Goal: Communication & Community: Share content

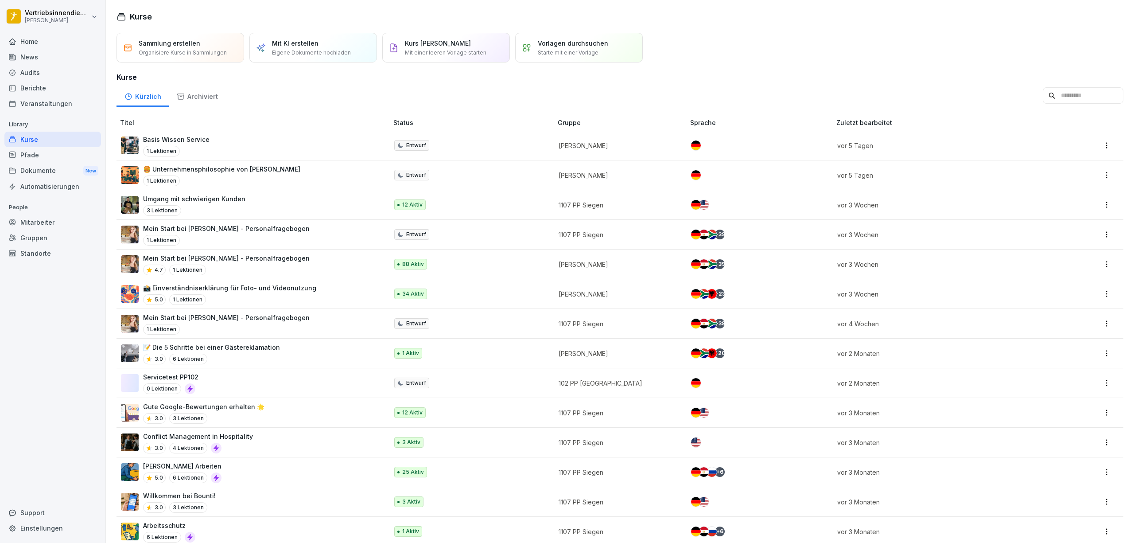
click at [35, 59] on div "News" at bounding box center [52, 57] width 97 height 16
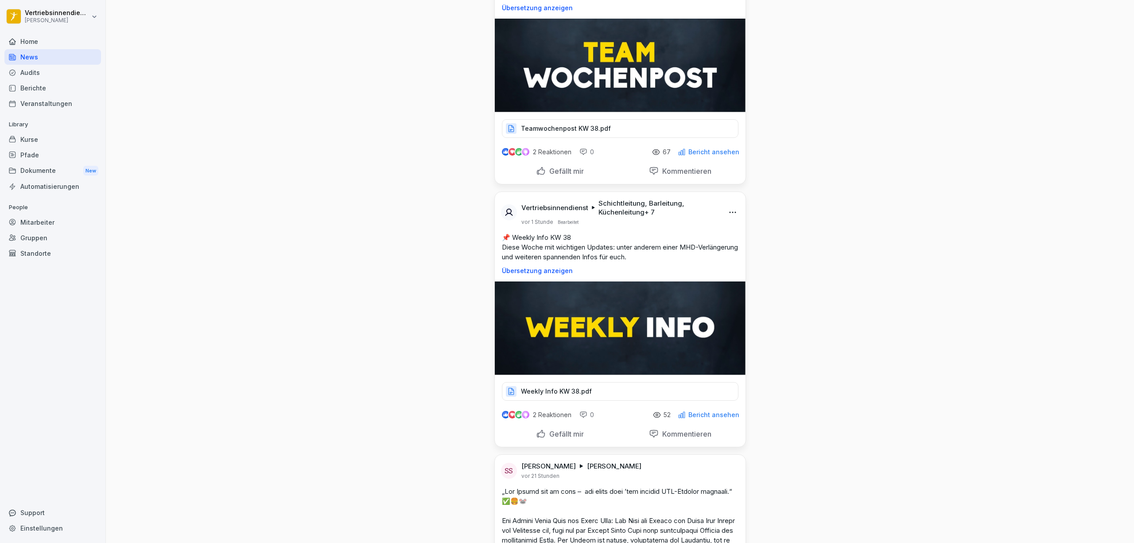
scroll to position [1771, 0]
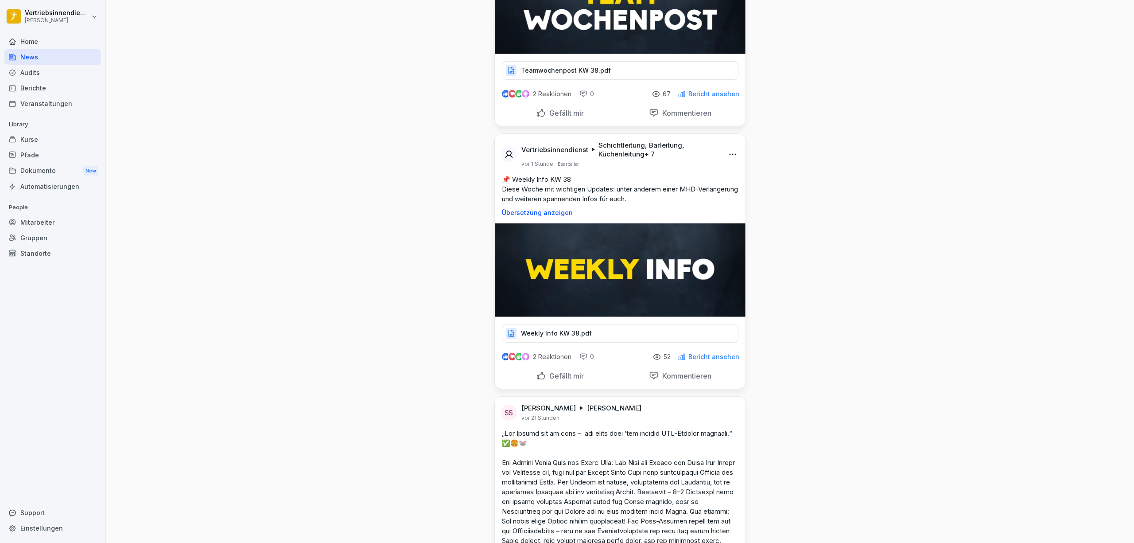
click at [543, 337] on p "Weekly Info KW 38.pdf" at bounding box center [556, 333] width 71 height 9
click at [730, 163] on html "Vertriebsinnendienst Peter Pane Home News Audits Berichte Veranstaltungen Libra…" at bounding box center [567, 271] width 1134 height 543
click at [697, 185] on div "Bearbeiten" at bounding box center [678, 185] width 109 height 18
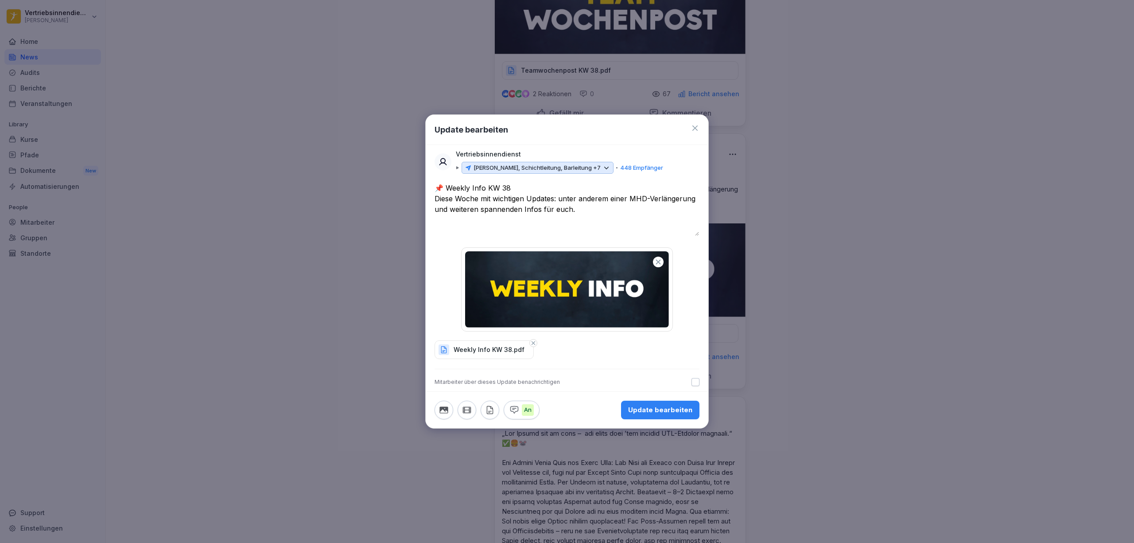
drag, startPoint x: 532, startPoint y: 342, endPoint x: 526, endPoint y: 353, distance: 12.9
click at [532, 342] on icon "button" at bounding box center [533, 343] width 4 height 4
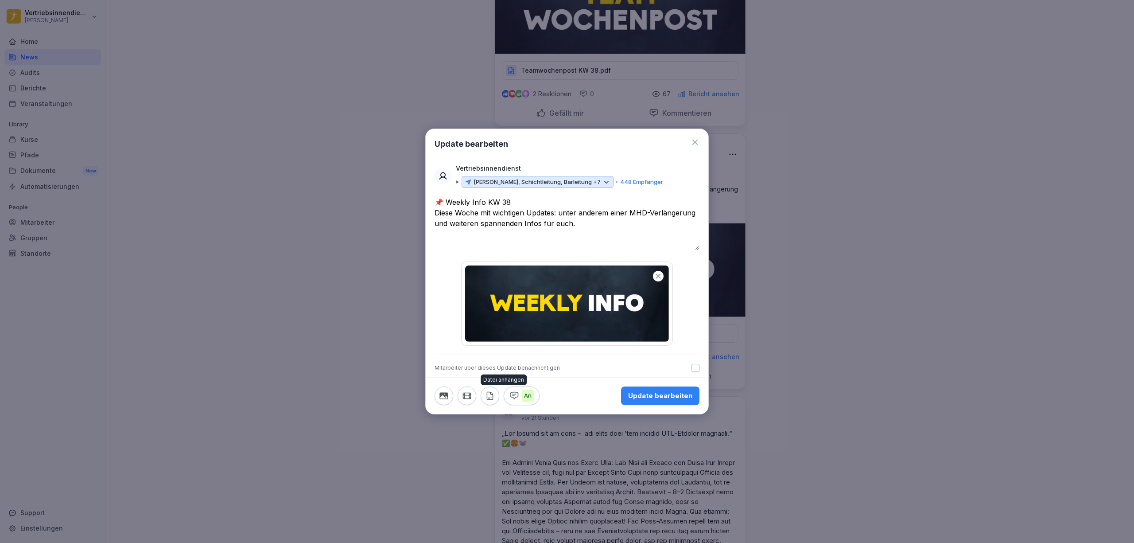
click at [489, 394] on icon "button" at bounding box center [490, 396] width 10 height 10
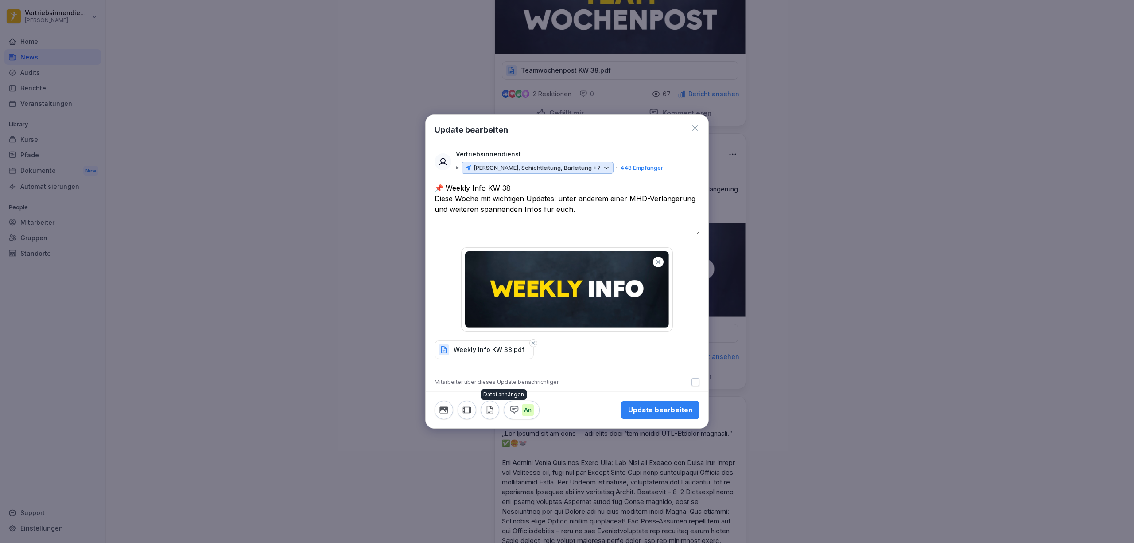
click at [668, 412] on div "Update bearbeiten" at bounding box center [660, 410] width 64 height 10
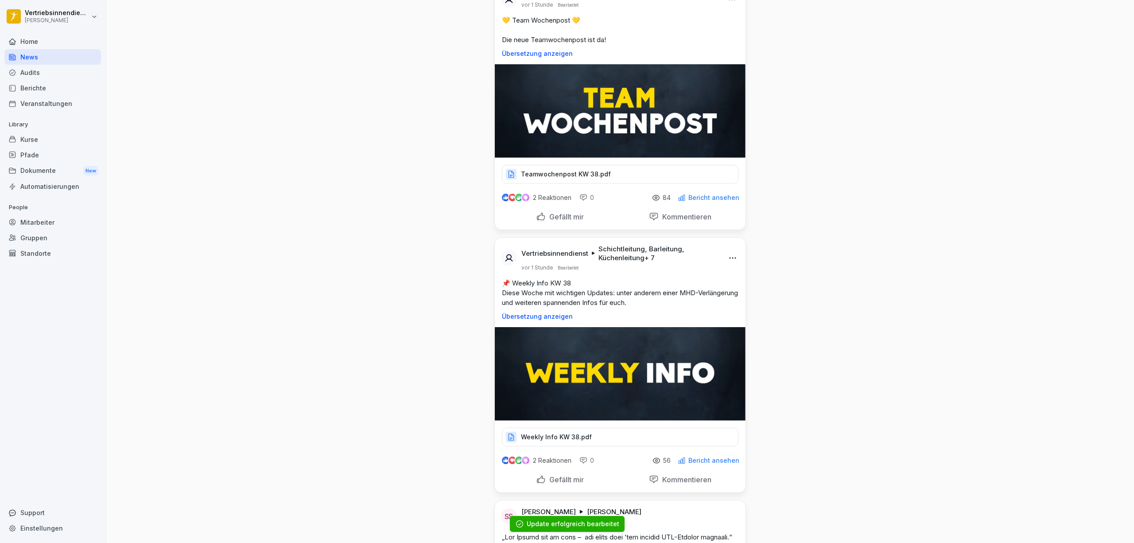
scroll to position [1653, 0]
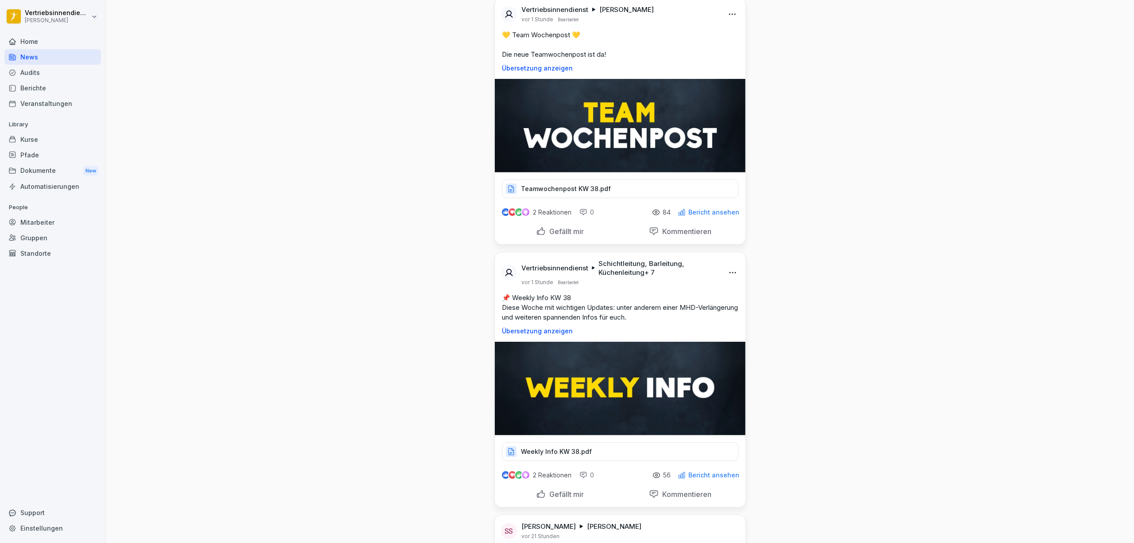
click at [41, 165] on div "Dokumente New" at bounding box center [52, 171] width 97 height 16
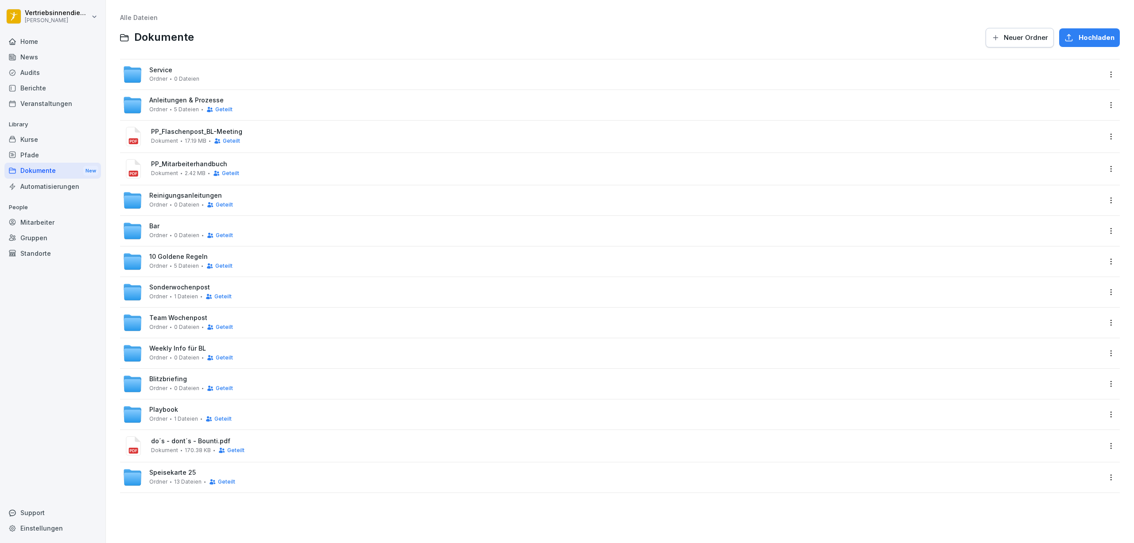
click at [177, 352] on div "Weekly Info für BL Ordner 0 Dateien Geteilt" at bounding box center [191, 353] width 84 height 16
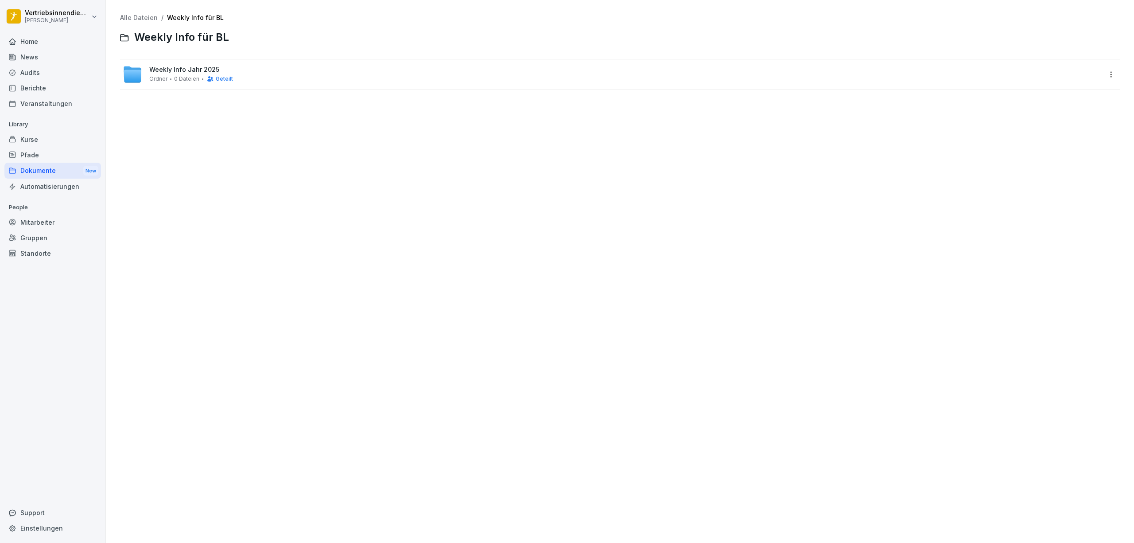
click at [176, 70] on span "Weekly Info Jahr 2025" at bounding box center [184, 70] width 70 height 8
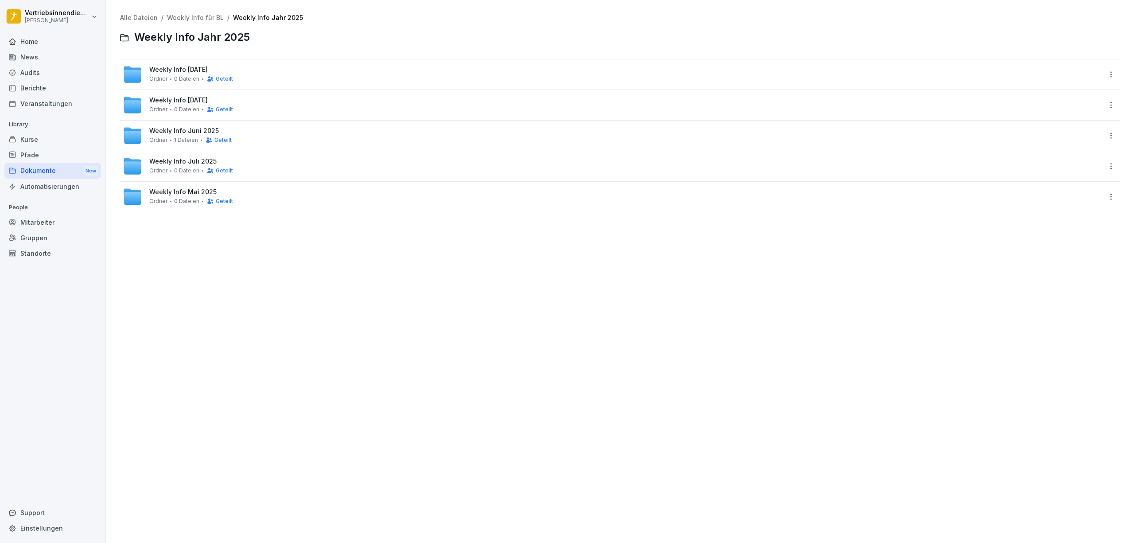
click at [190, 70] on span "Weekly Info September 2025" at bounding box center [178, 70] width 58 height 8
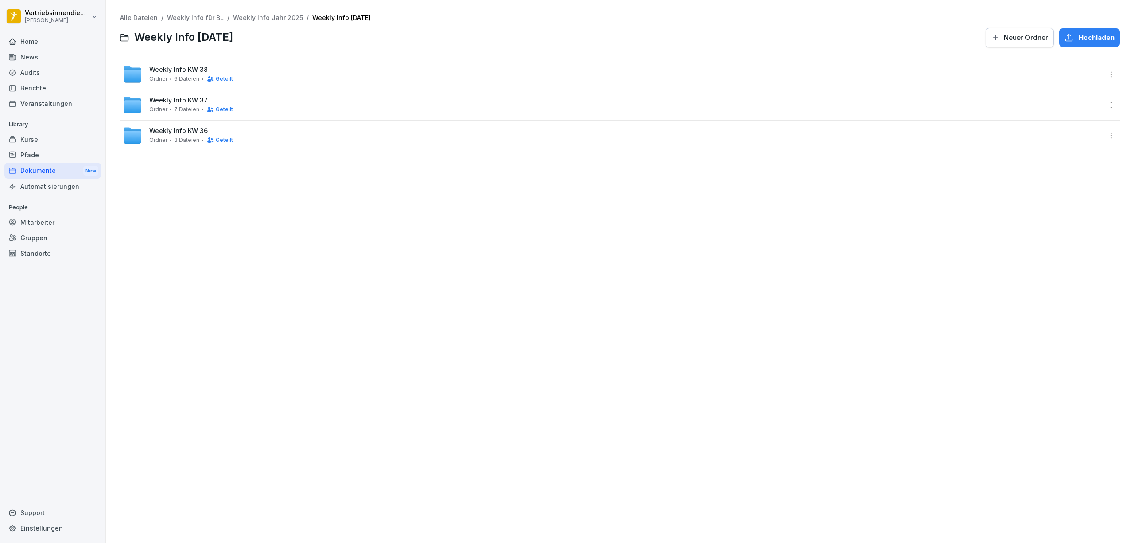
click at [160, 70] on span "Weekly Info KW 38" at bounding box center [178, 70] width 58 height 8
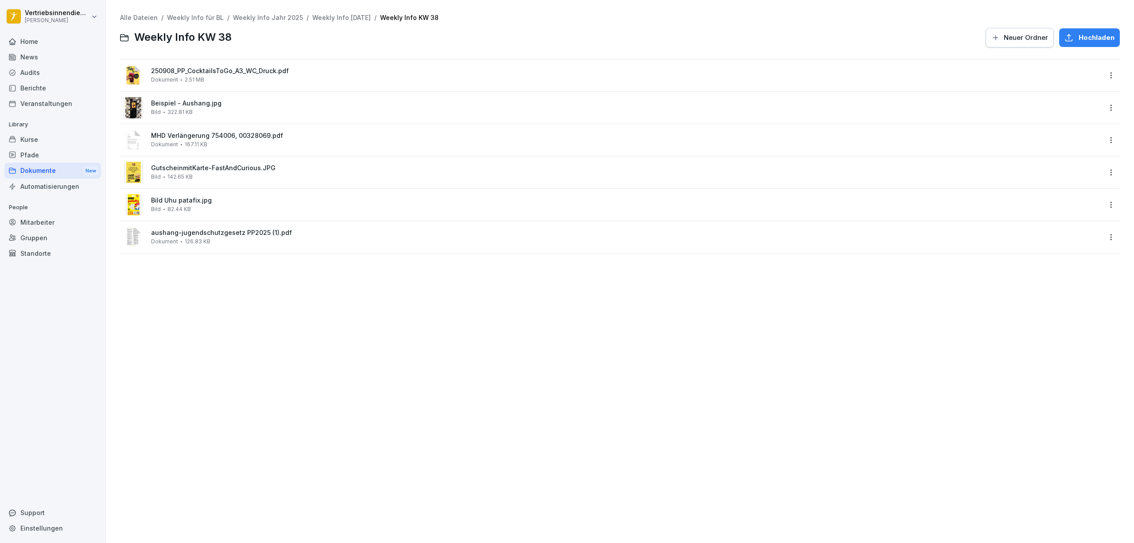
click at [259, 345] on div "Alle Dateien / Weekly Info für BL / Weekly Info Jahr 2025 / Weekly Info Septemb…" at bounding box center [619, 271] width 1015 height 529
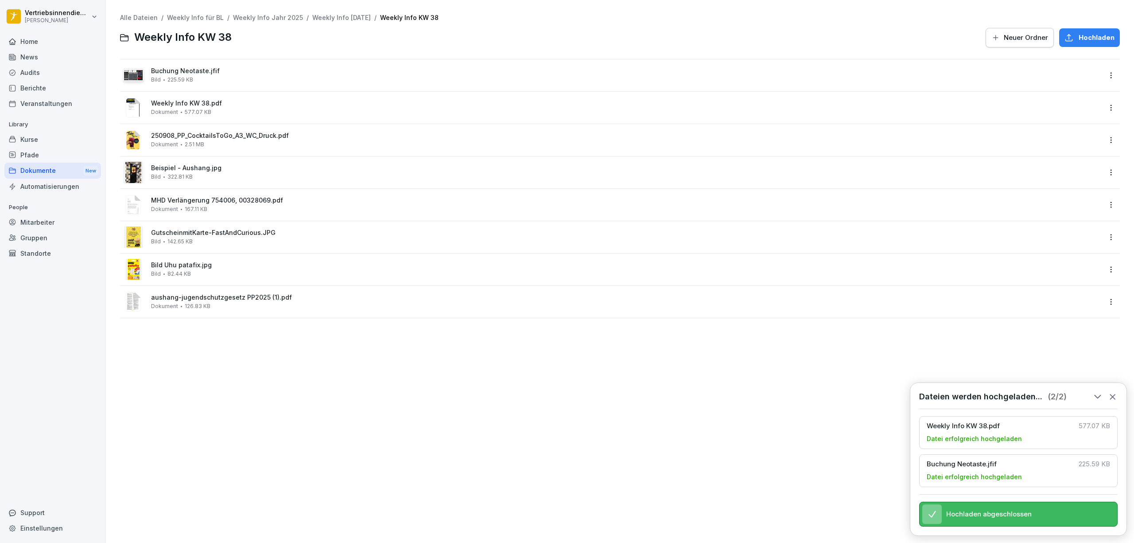
click at [340, 385] on div "Alle Dateien / Weekly Info für BL / Weekly Info Jahr 2025 / Weekly Info Septemb…" at bounding box center [619, 271] width 1015 height 529
click at [41, 57] on div "News" at bounding box center [52, 57] width 97 height 16
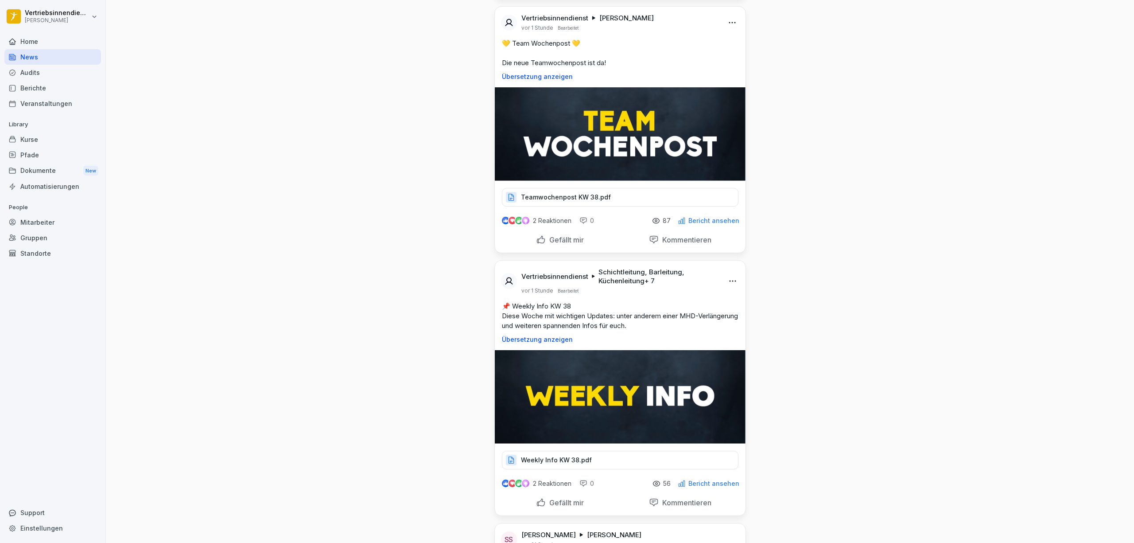
scroll to position [1653, 0]
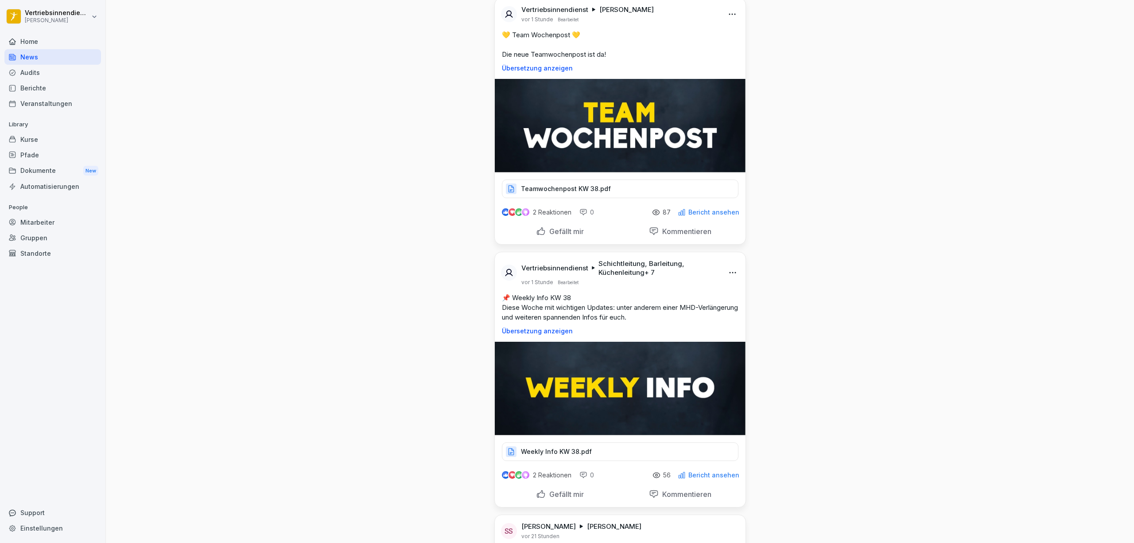
click at [733, 279] on div "Vertriebsinnendienst Schichtleitung, Barleitung, Küchenleitung + 7 vor 1 Stunde…" at bounding box center [620, 269] width 251 height 34
click at [730, 284] on html "Vertriebsinnendienst Peter Pane Home News Audits Berichte Veranstaltungen Libra…" at bounding box center [567, 271] width 1134 height 543
click at [672, 303] on div "Bearbeiten" at bounding box center [678, 303] width 109 height 18
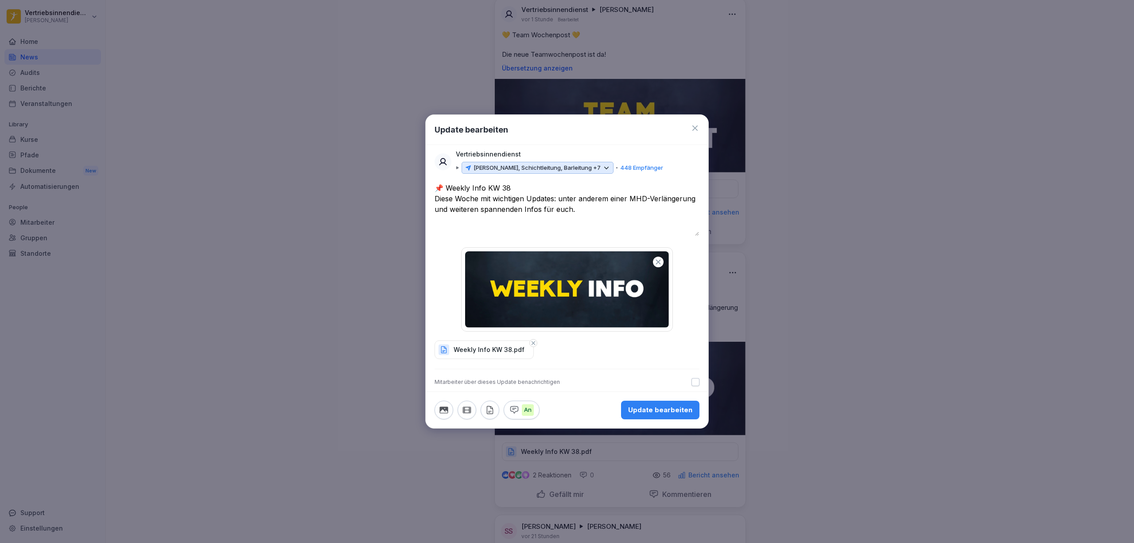
click at [449, 209] on textarea "**********" at bounding box center [566, 208] width 264 height 53
click at [436, 209] on textarea "**********" at bounding box center [566, 208] width 264 height 53
type textarea "**********"
click at [696, 126] on icon at bounding box center [694, 127] width 5 height 5
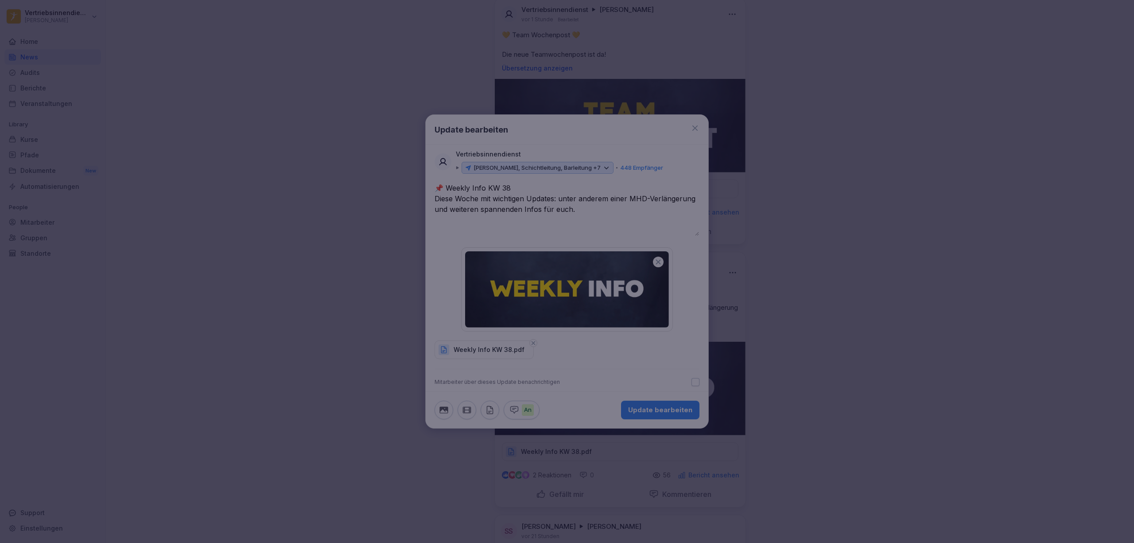
click at [926, 312] on div at bounding box center [567, 271] width 1134 height 543
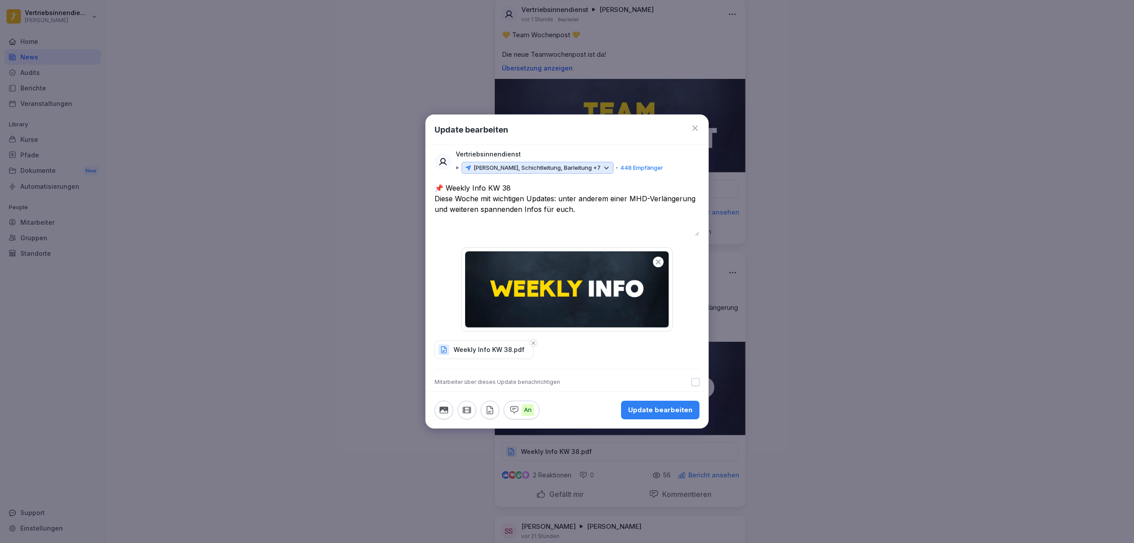
click at [695, 127] on icon at bounding box center [694, 127] width 5 height 5
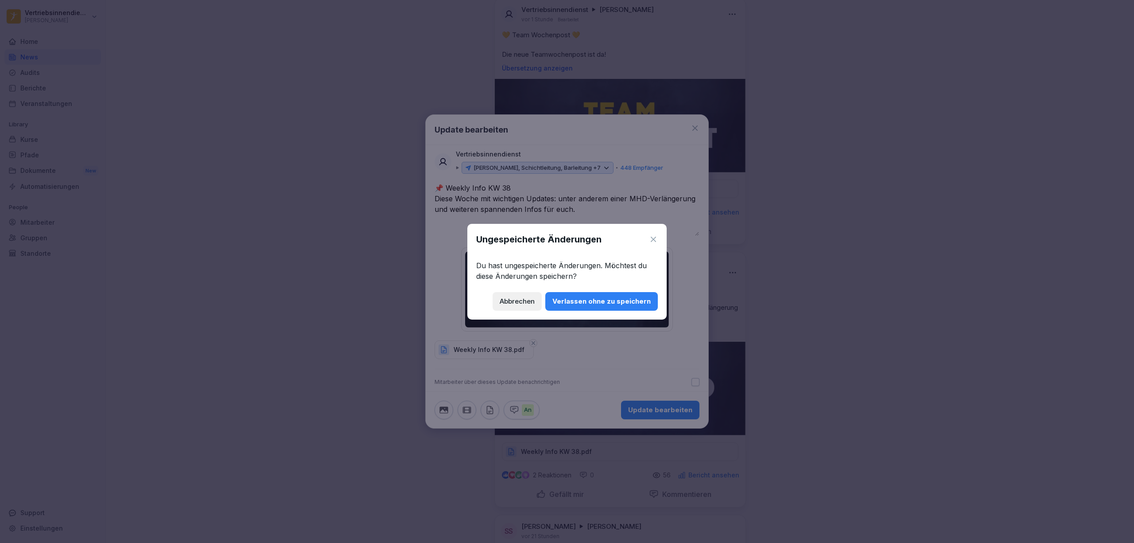
click at [640, 303] on div "Verlassen ohne zu speichern" at bounding box center [601, 301] width 98 height 10
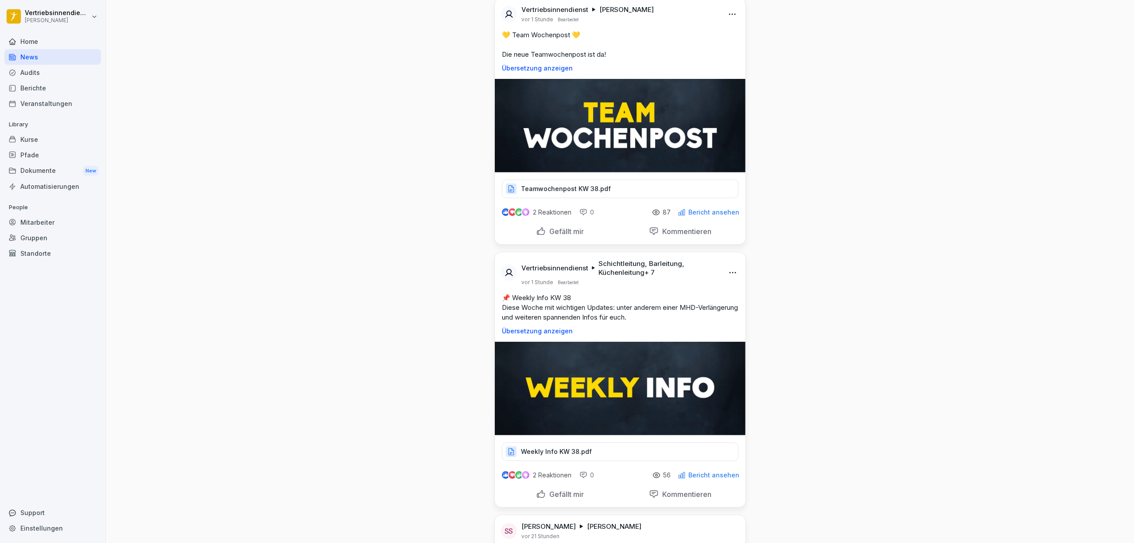
click at [720, 478] on p "Bericht ansehen" at bounding box center [713, 474] width 51 height 7
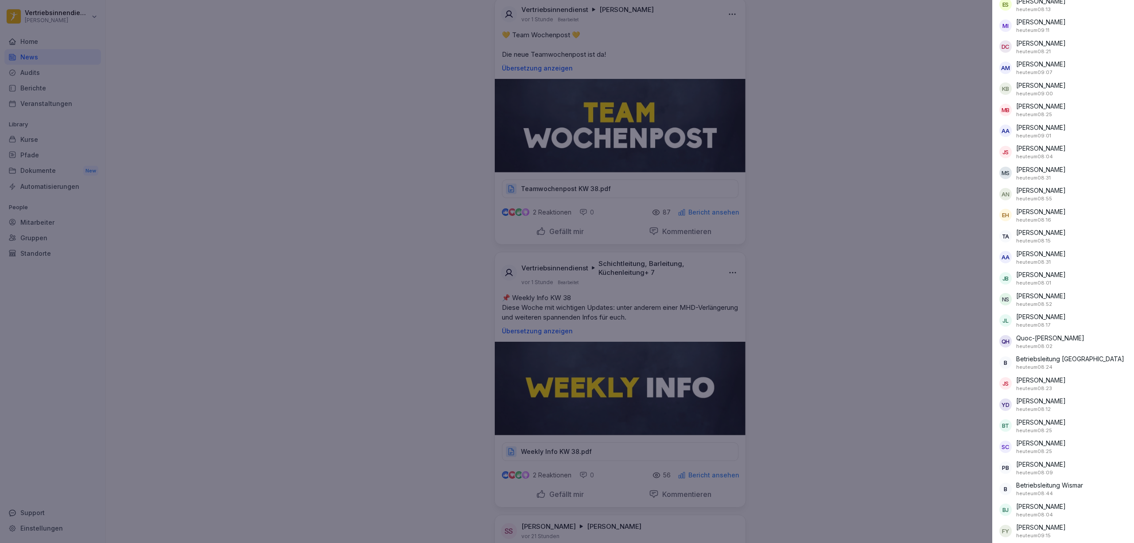
scroll to position [747, 0]
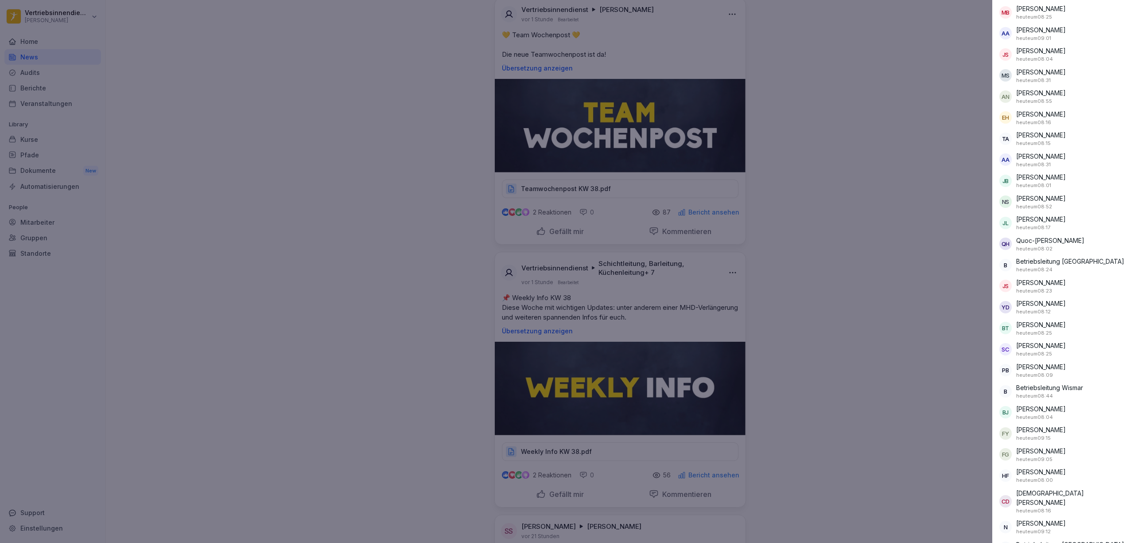
click at [902, 325] on div at bounding box center [567, 271] width 1134 height 543
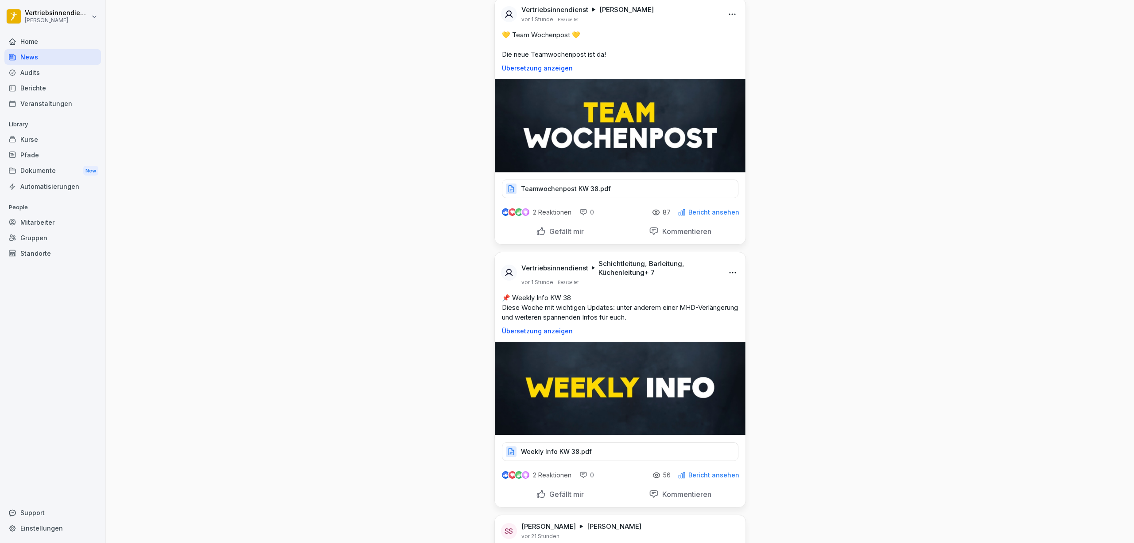
click at [727, 282] on html "Vertriebsinnendienst Peter Pane Home News Audits Berichte Veranstaltungen Libra…" at bounding box center [567, 271] width 1134 height 543
click at [874, 304] on html "Vertriebsinnendienst Peter Pane Home News Audits Berichte Veranstaltungen Libra…" at bounding box center [567, 271] width 1134 height 543
click at [726, 285] on html "Vertriebsinnendienst Peter Pane Home News Audits Berichte Veranstaltungen Libra…" at bounding box center [567, 271] width 1134 height 543
click at [666, 300] on div "Bearbeiten" at bounding box center [678, 303] width 109 height 18
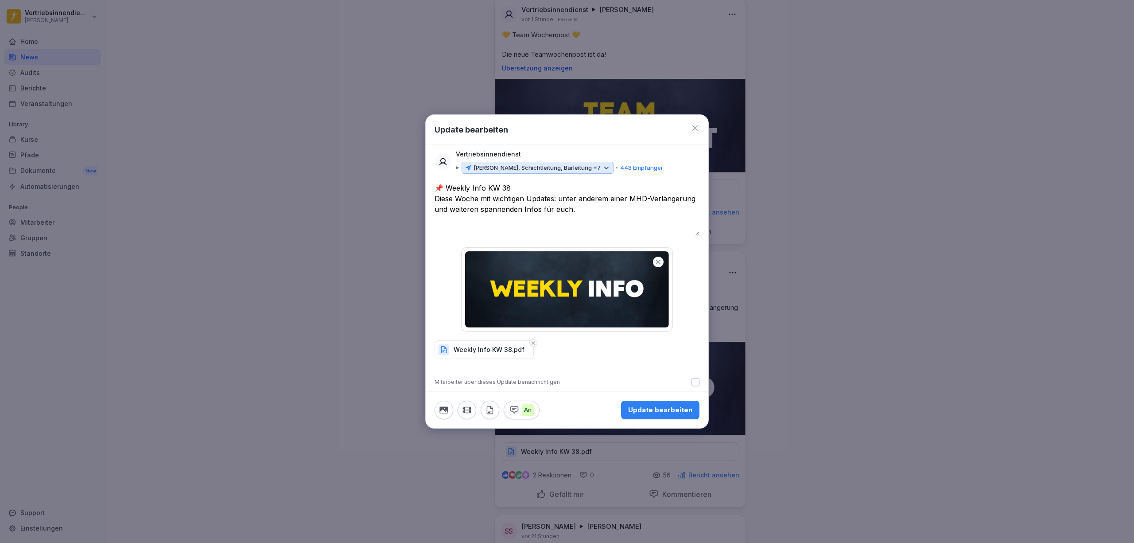
click at [528, 190] on textarea "**********" at bounding box center [566, 208] width 264 height 53
click at [562, 231] on textarea "**********" at bounding box center [566, 208] width 264 height 53
click at [593, 212] on textarea "**********" at bounding box center [566, 208] width 264 height 53
type textarea "**********"
click at [659, 404] on button "Update bearbeiten" at bounding box center [660, 409] width 78 height 19
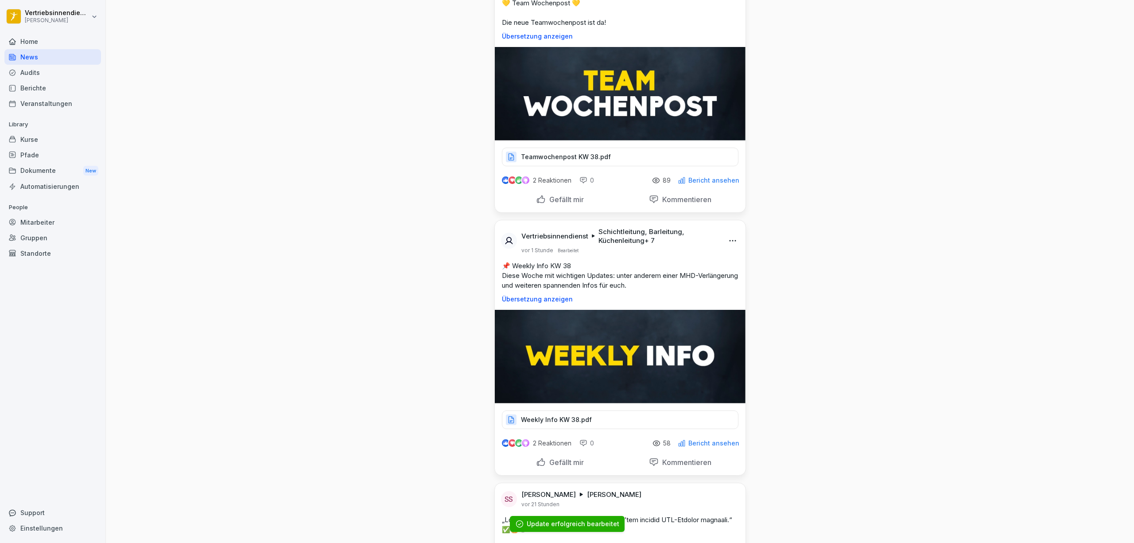
scroll to position [1712, 0]
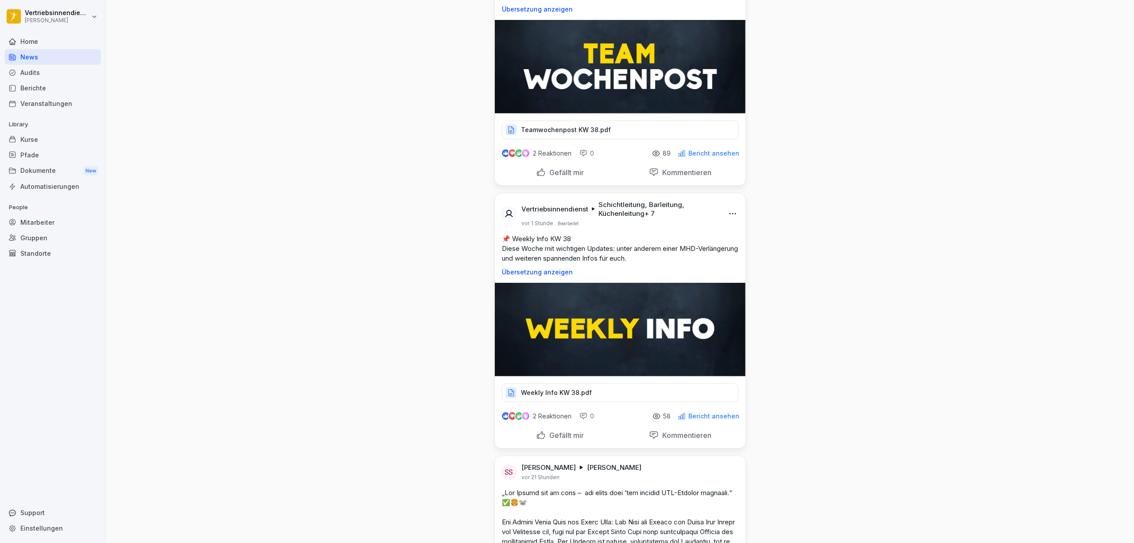
click at [559, 397] on p "Weekly Info KW 38.pdf" at bounding box center [556, 392] width 71 height 9
click at [45, 221] on div "Mitarbeiter" at bounding box center [52, 222] width 97 height 16
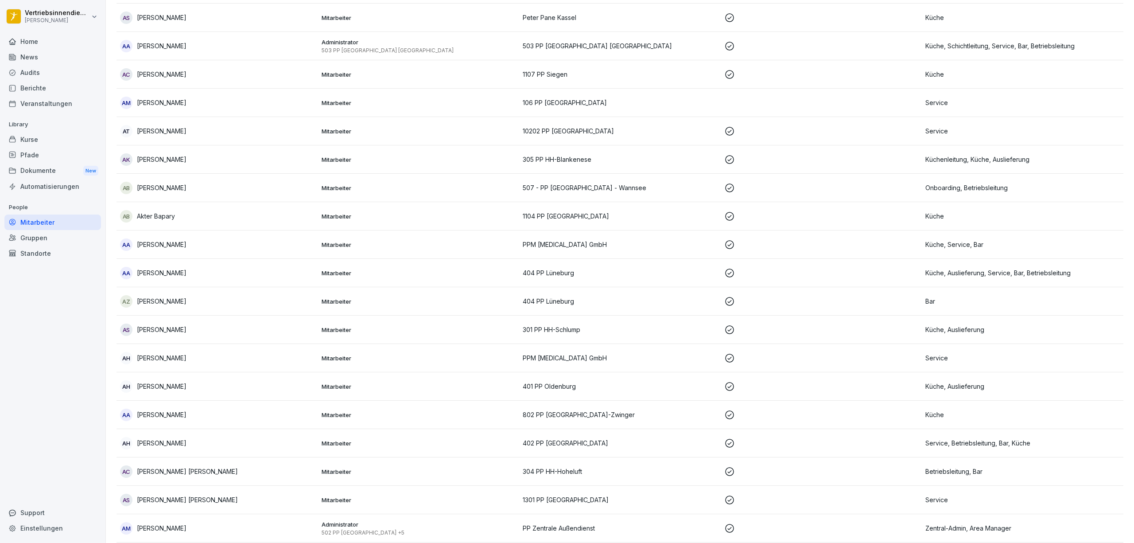
scroll to position [9, 0]
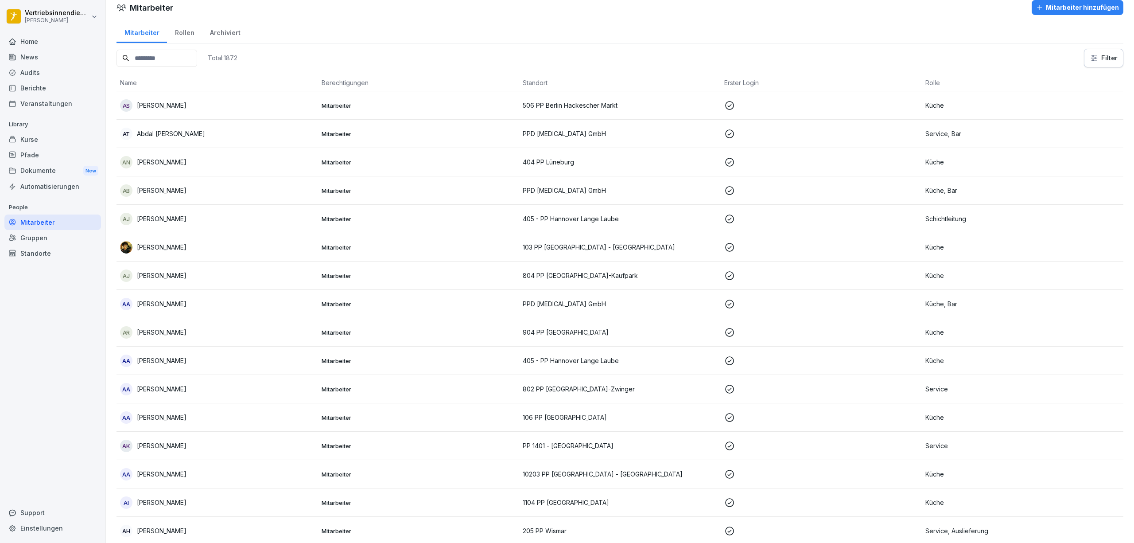
click at [184, 59] on input at bounding box center [156, 58] width 81 height 17
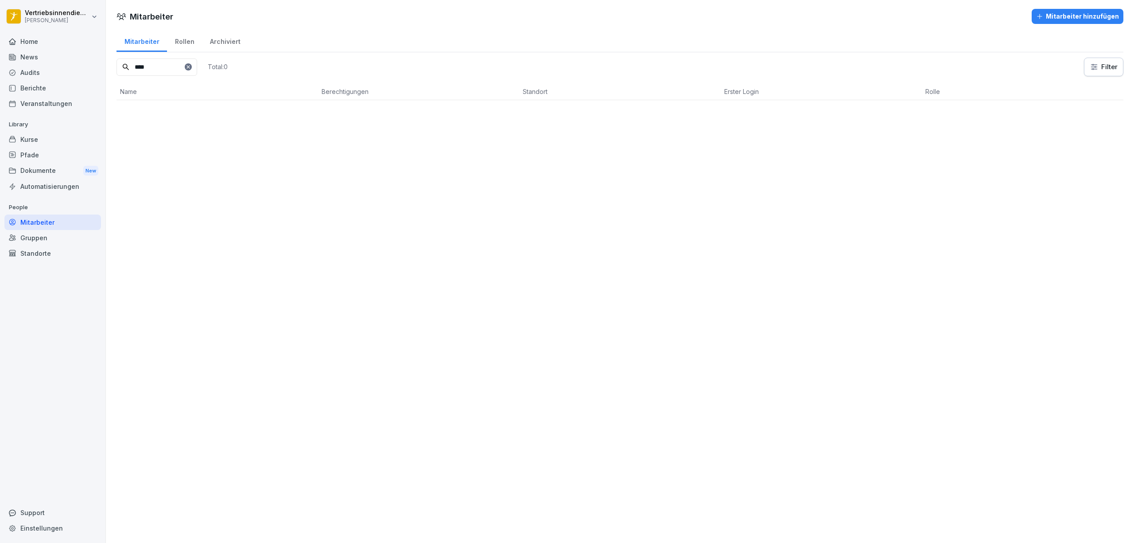
scroll to position [0, 0]
type input "****"
click at [257, 112] on div "B Betriebsleitung Potsdam" at bounding box center [217, 114] width 194 height 12
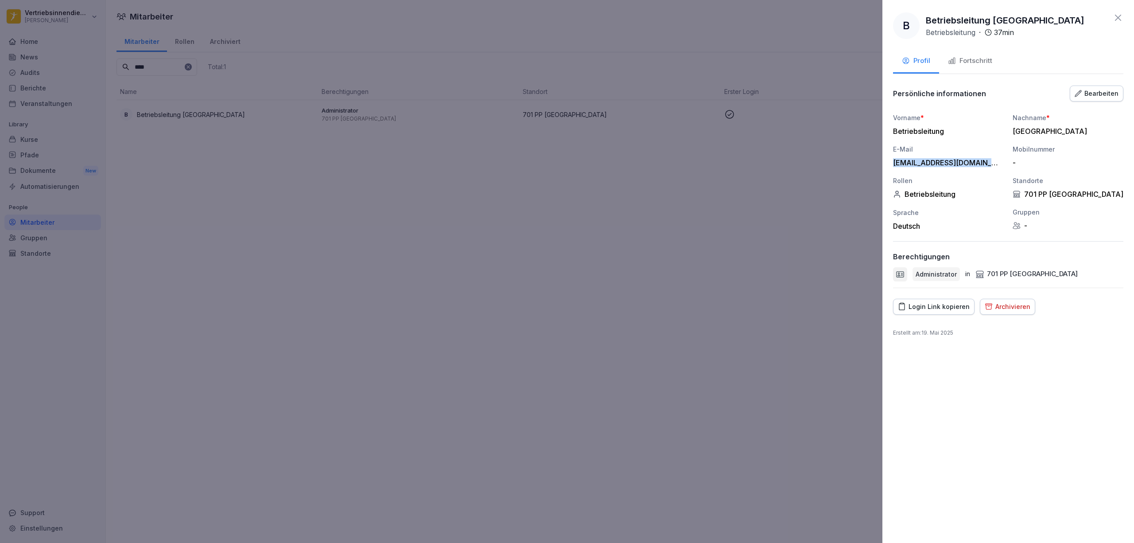
drag, startPoint x: 893, startPoint y: 163, endPoint x: 986, endPoint y: 162, distance: 92.6
click at [986, 162] on div "potsdam.betriebsleitung@peterpane.de" at bounding box center [946, 162] width 106 height 9
click at [948, 168] on div "Vorname * Betriebsleitung Nachname * Potsdam E-Mail potsdam.betriebsleitung@pet…" at bounding box center [1008, 171] width 230 height 117
click at [1086, 96] on div "Bearbeiten" at bounding box center [1096, 94] width 44 height 10
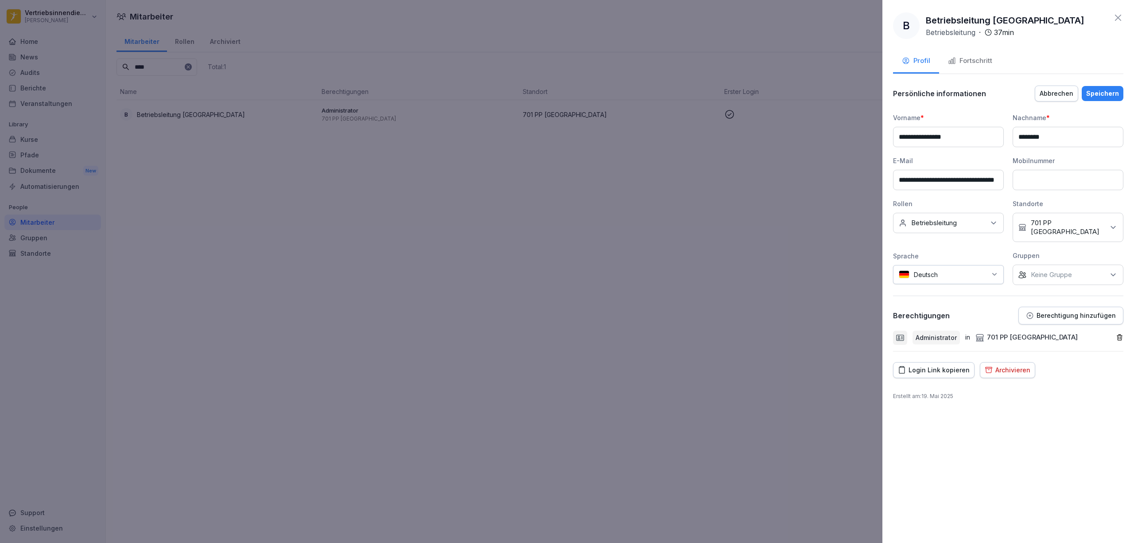
scroll to position [0, 25]
drag, startPoint x: 897, startPoint y: 181, endPoint x: 1024, endPoint y: 173, distance: 127.4
click at [1024, 173] on div "**********" at bounding box center [1008, 199] width 230 height 172
click at [1098, 95] on div "Speichern" at bounding box center [1102, 94] width 33 height 10
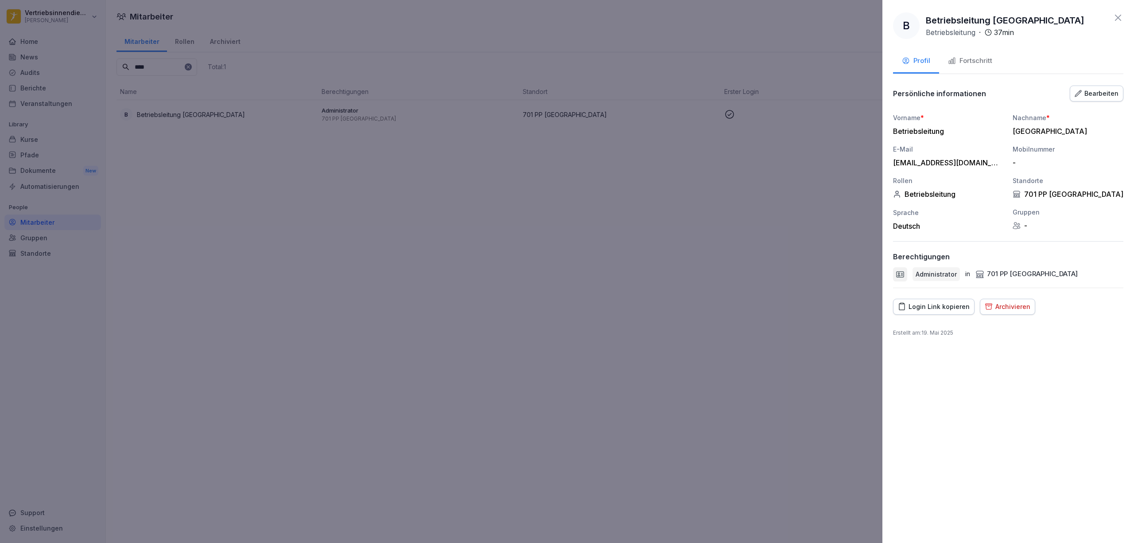
click at [647, 252] on div at bounding box center [567, 271] width 1134 height 543
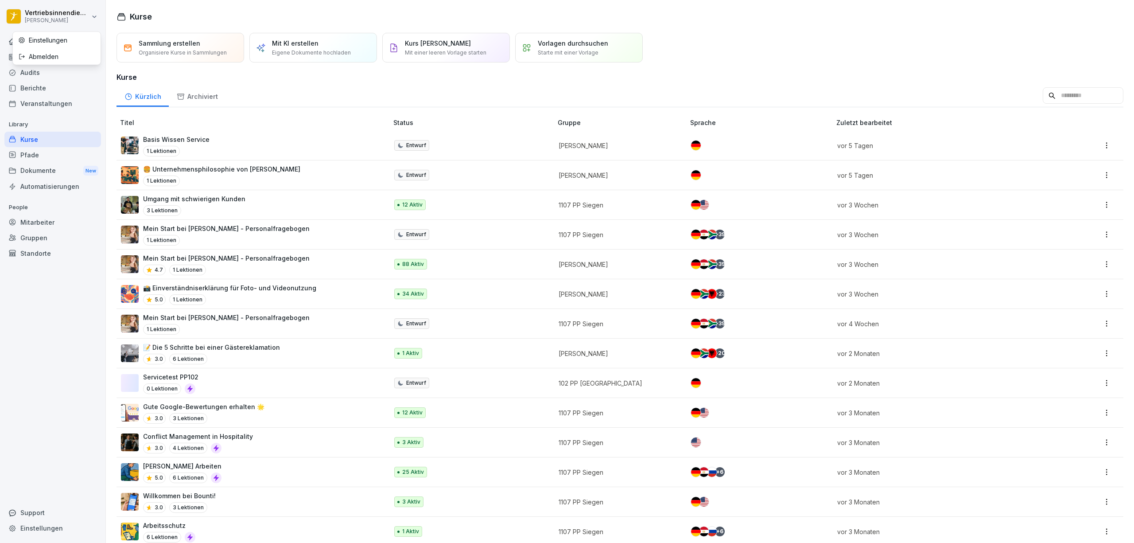
click at [53, 55] on div "Abmelden" at bounding box center [57, 56] width 88 height 16
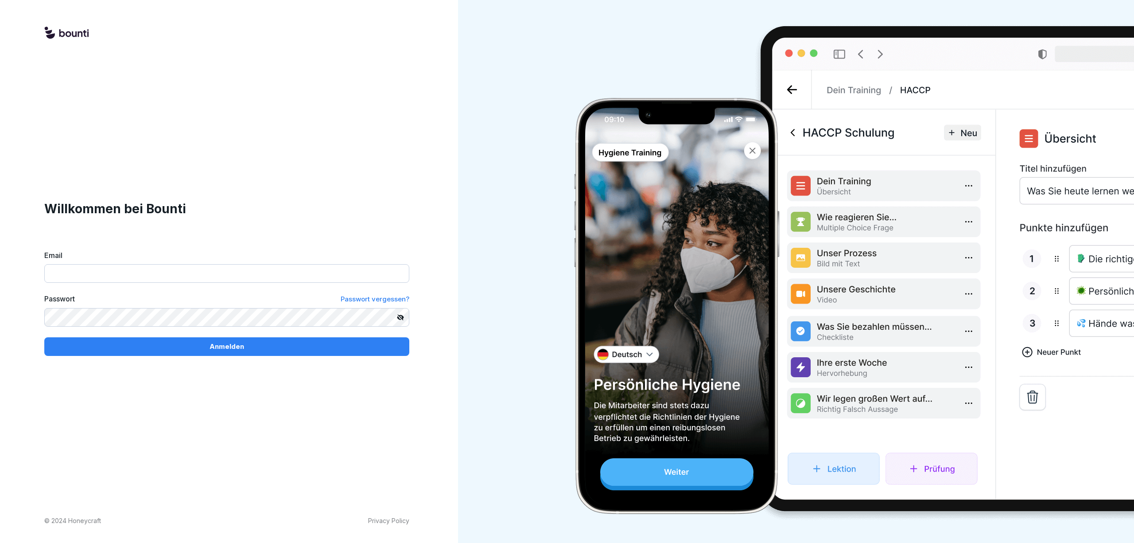
type input "**********"
click at [376, 297] on span "Passwort vergessen?" at bounding box center [375, 299] width 69 height 8
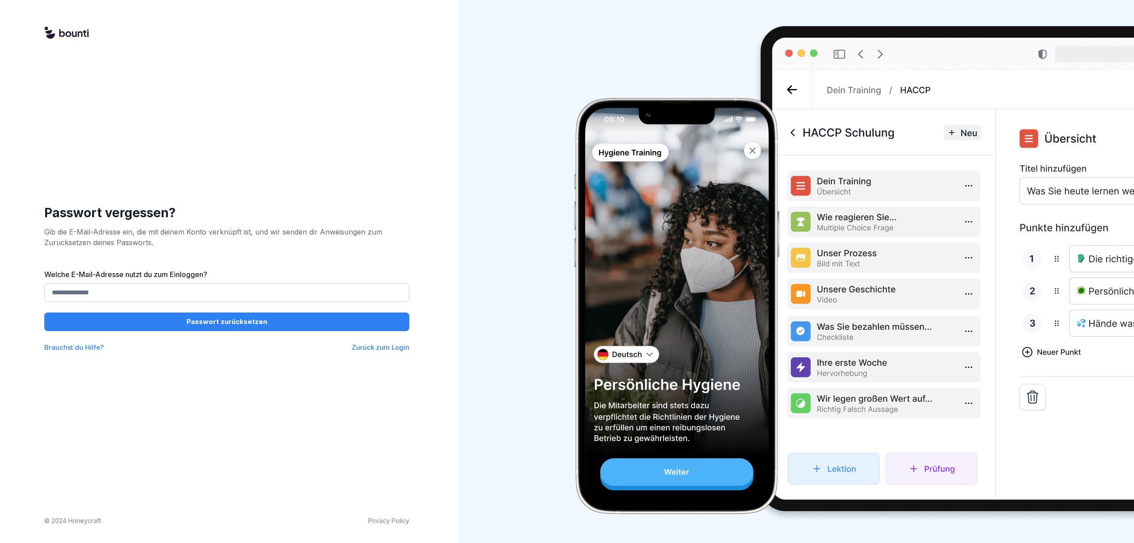
click at [144, 291] on input "Welche E-Mail-Adresse nutzt du zum Einloggen?" at bounding box center [226, 292] width 365 height 19
paste input "**********"
type input "**********"
click at [179, 321] on div "Passwort zurücksetzen" at bounding box center [226, 322] width 351 height 10
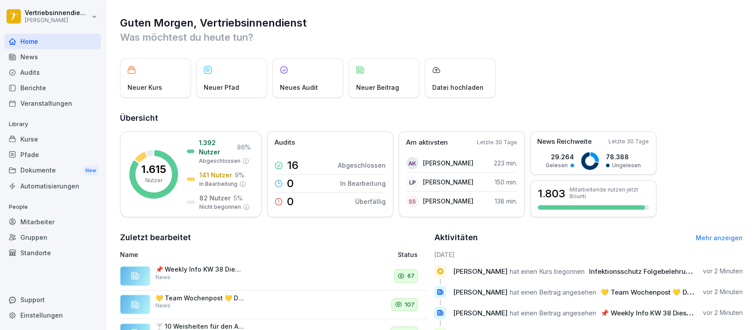
click at [34, 58] on div "News" at bounding box center [52, 57] width 97 height 16
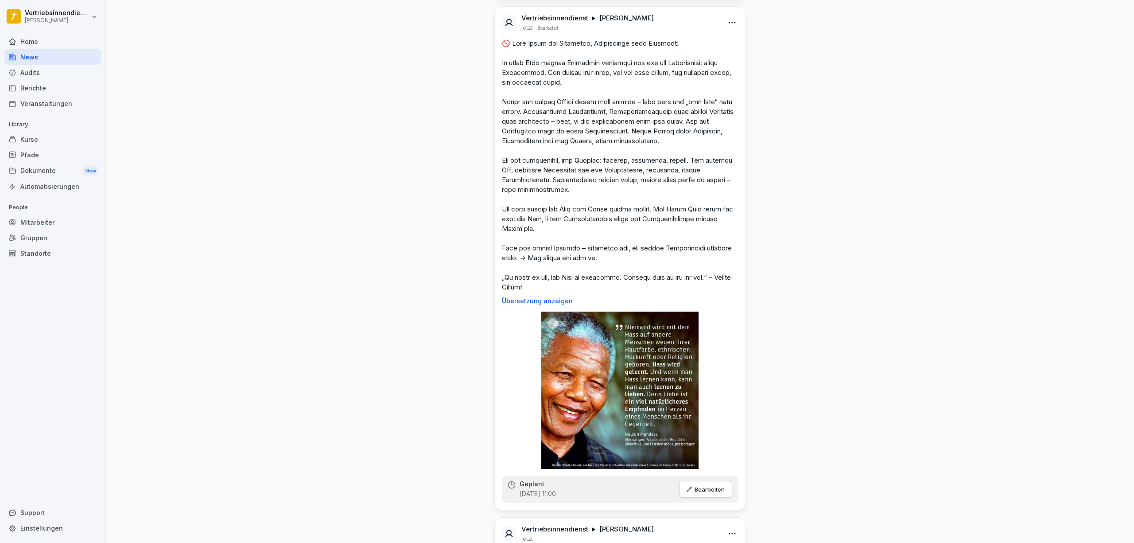
scroll to position [826, 0]
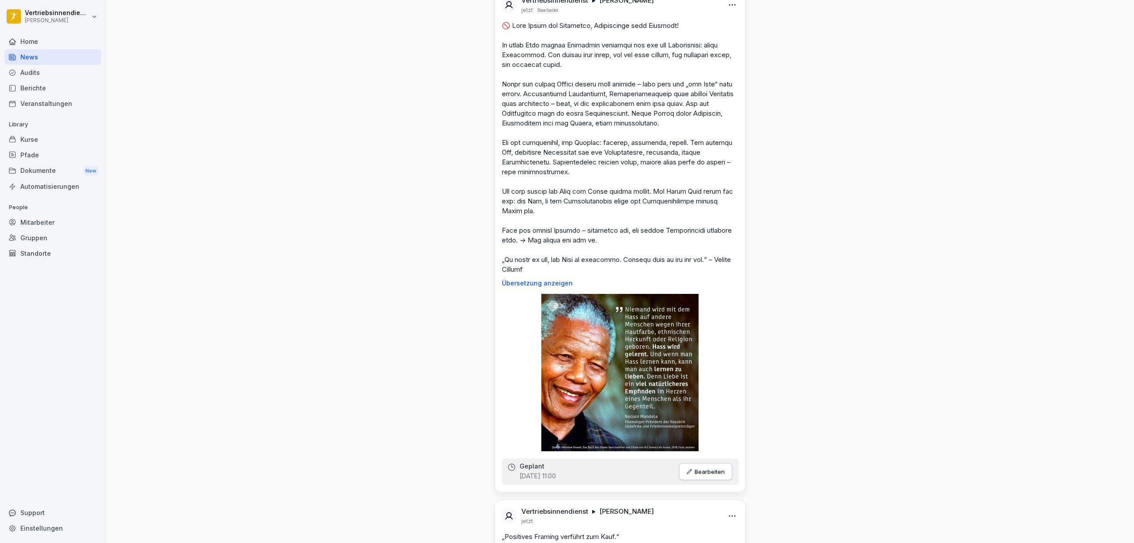
click at [756, 227] on div "News Neues Update Vertriebsinnendienst Peter Pane jetzt 🍸 10 Weisheiten für den…" at bounding box center [620, 495] width 1028 height 2643
click at [732, 6] on html "Vertriebsinnendienst Peter Pane Home News Audits Berichte Veranstaltungen Libra…" at bounding box center [567, 271] width 1134 height 543
click at [669, 23] on div "Bearbeiten" at bounding box center [678, 24] width 109 height 18
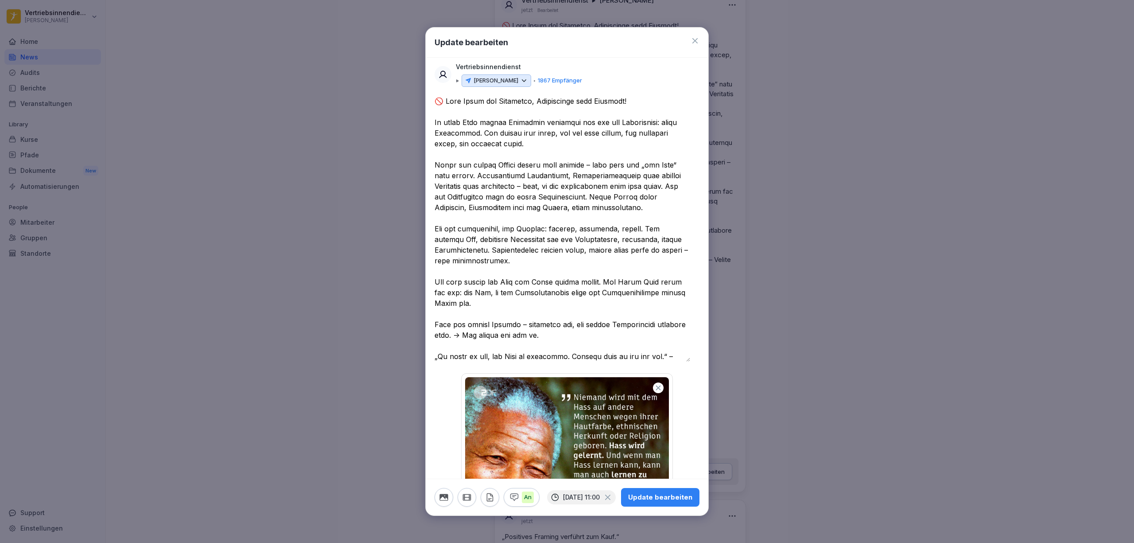
drag, startPoint x: 452, startPoint y: 306, endPoint x: 436, endPoint y: 279, distance: 31.0
click at [436, 279] on textarea at bounding box center [562, 229] width 256 height 266
click at [531, 328] on textarea at bounding box center [562, 229] width 256 height 266
drag, startPoint x: 434, startPoint y: 99, endPoint x: 581, endPoint y: 128, distance: 150.3
click at [551, 155] on div at bounding box center [567, 340] width 283 height 489
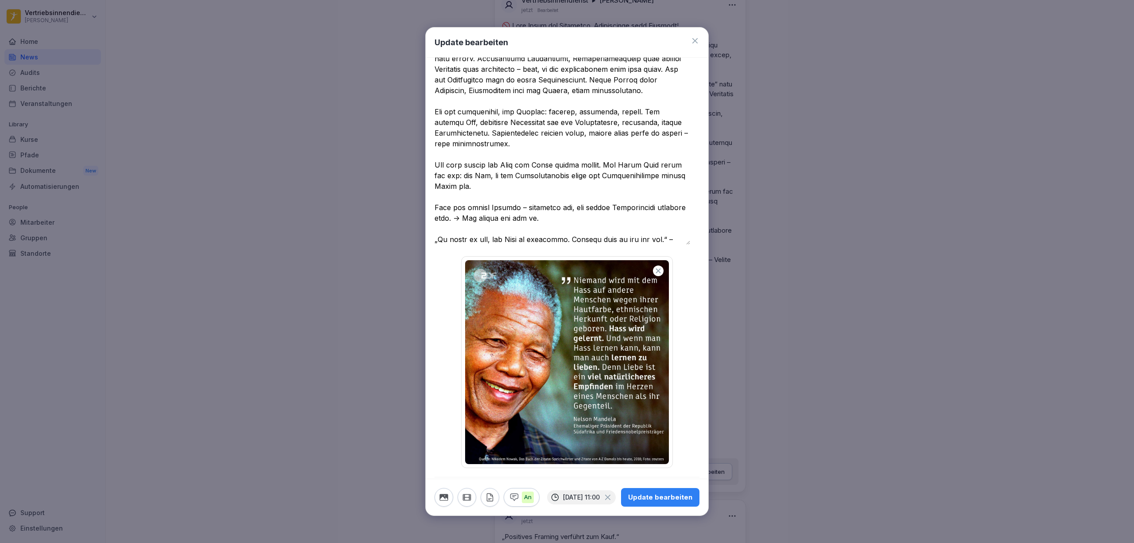
scroll to position [118, 0]
drag, startPoint x: 436, startPoint y: 100, endPoint x: 677, endPoint y: 236, distance: 276.5
click at [677, 236] on textarea at bounding box center [562, 111] width 256 height 266
click at [591, 228] on textarea at bounding box center [562, 111] width 256 height 266
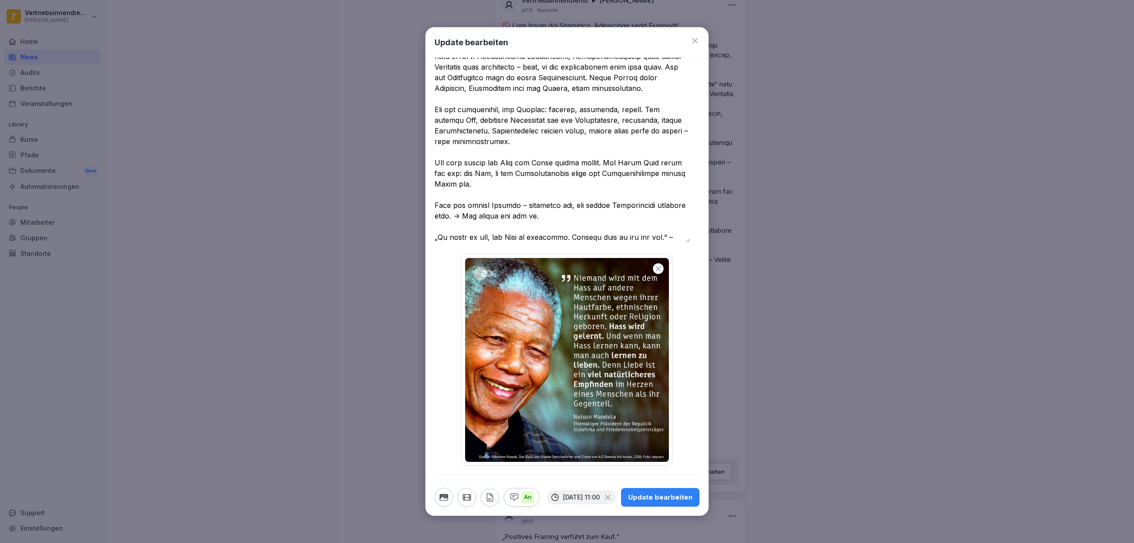
scroll to position [128, 0]
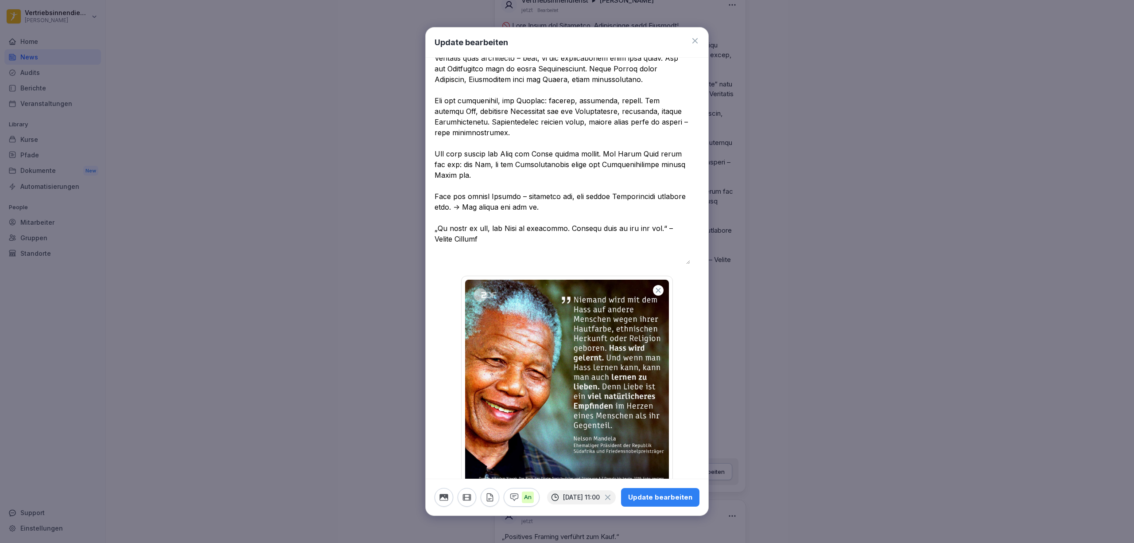
drag, startPoint x: 688, startPoint y: 229, endPoint x: 688, endPoint y: 259, distance: 29.2
click at [688, 260] on body "Vertriebsinnendienst Peter Pane Home News Audits Berichte Veranstaltungen Libra…" at bounding box center [567, 271] width 1134 height 543
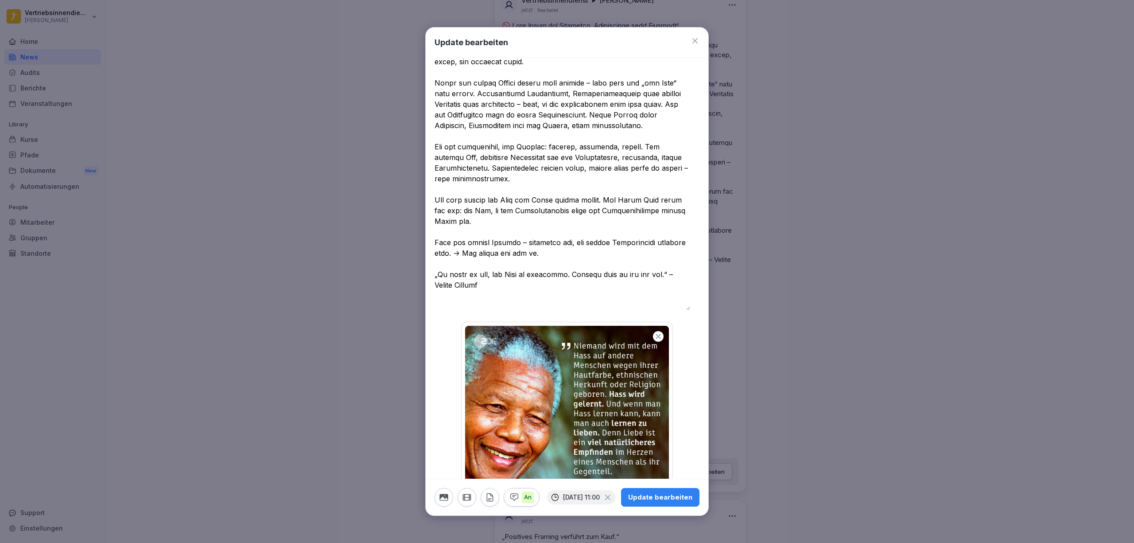
scroll to position [0, 0]
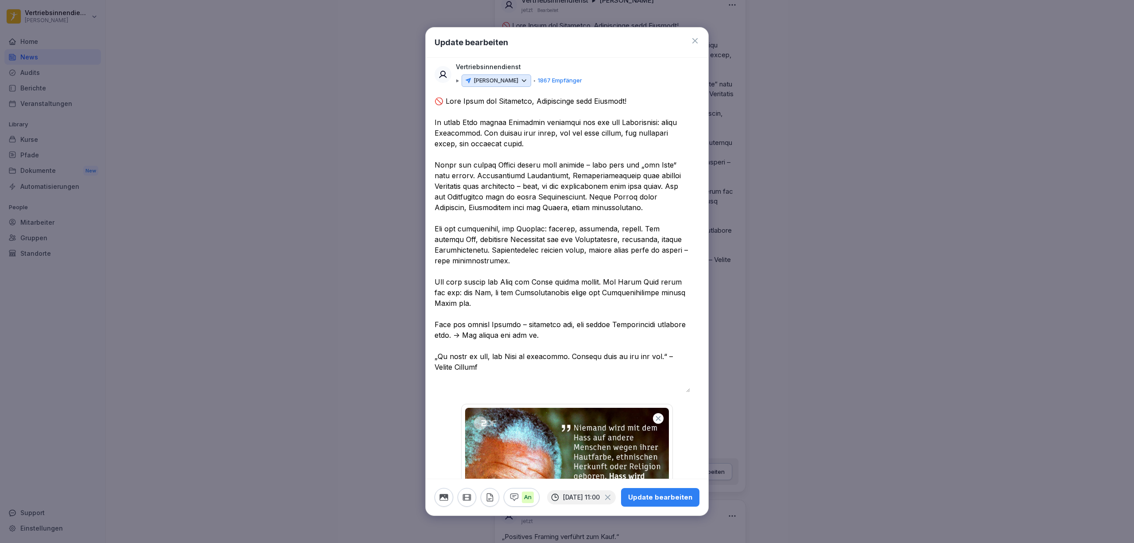
drag, startPoint x: 675, startPoint y: 229, endPoint x: 432, endPoint y: 103, distance: 273.7
click at [432, 103] on div at bounding box center [567, 355] width 283 height 519
paste textarea "**********"
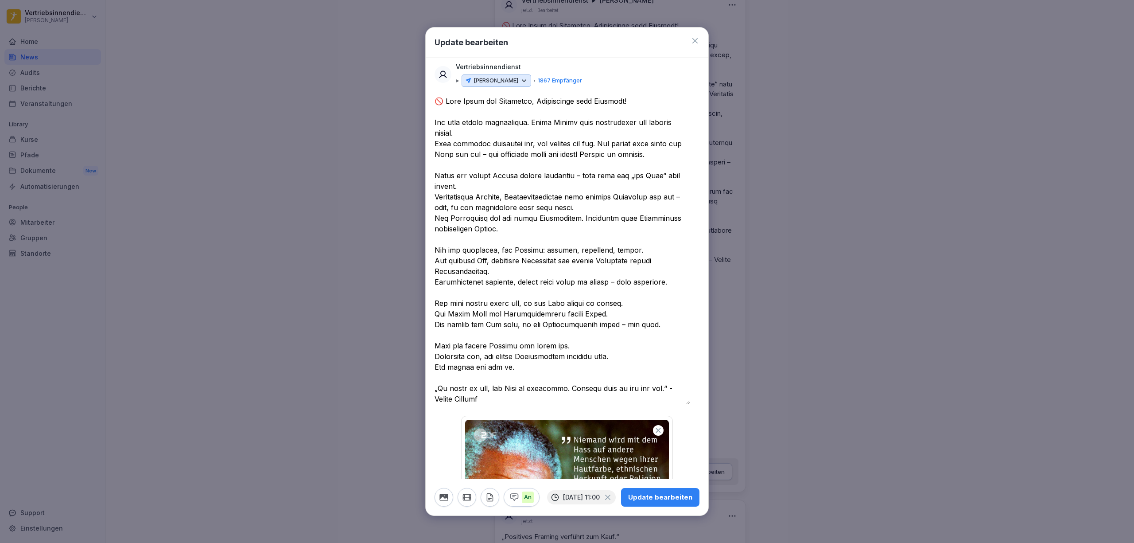
type textarea "**********"
click at [525, 330] on textarea at bounding box center [562, 250] width 256 height 308
click at [652, 330] on div "Update bearbeiten" at bounding box center [660, 497] width 64 height 10
